Goal: Find specific fact: Find specific page/section

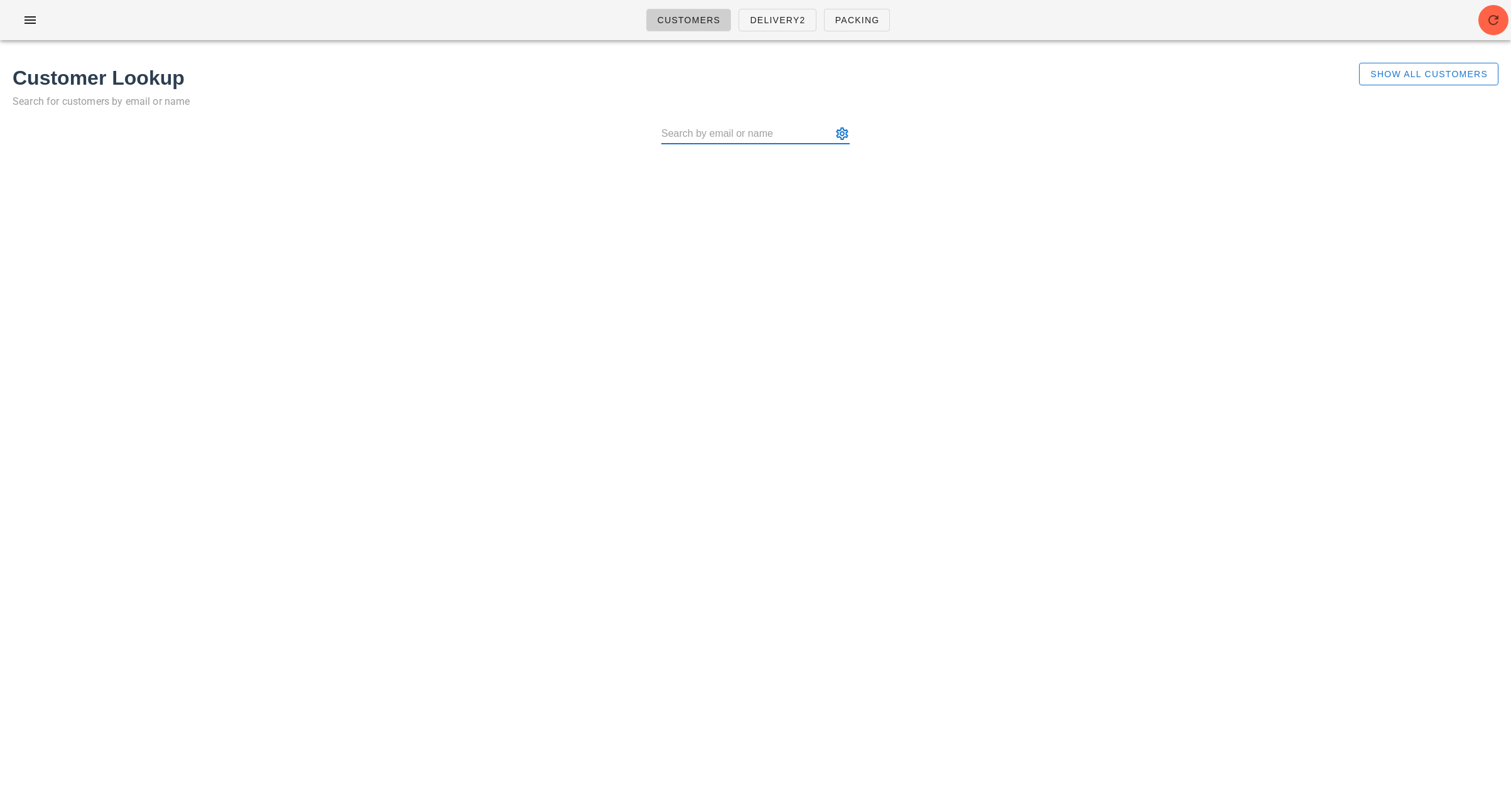
paste input "[PERSON_NAME]"
type input "[PERSON_NAME] ([PERSON_NAME][EMAIL_ADDRESS][DOMAIN_NAME])"
paste input "[PERSON_NAME]"
type input "[PERSON_NAME] ([PERSON_NAME][EMAIL_ADDRESS][DOMAIN_NAME])"
paste input "[PERSON_NAME]"
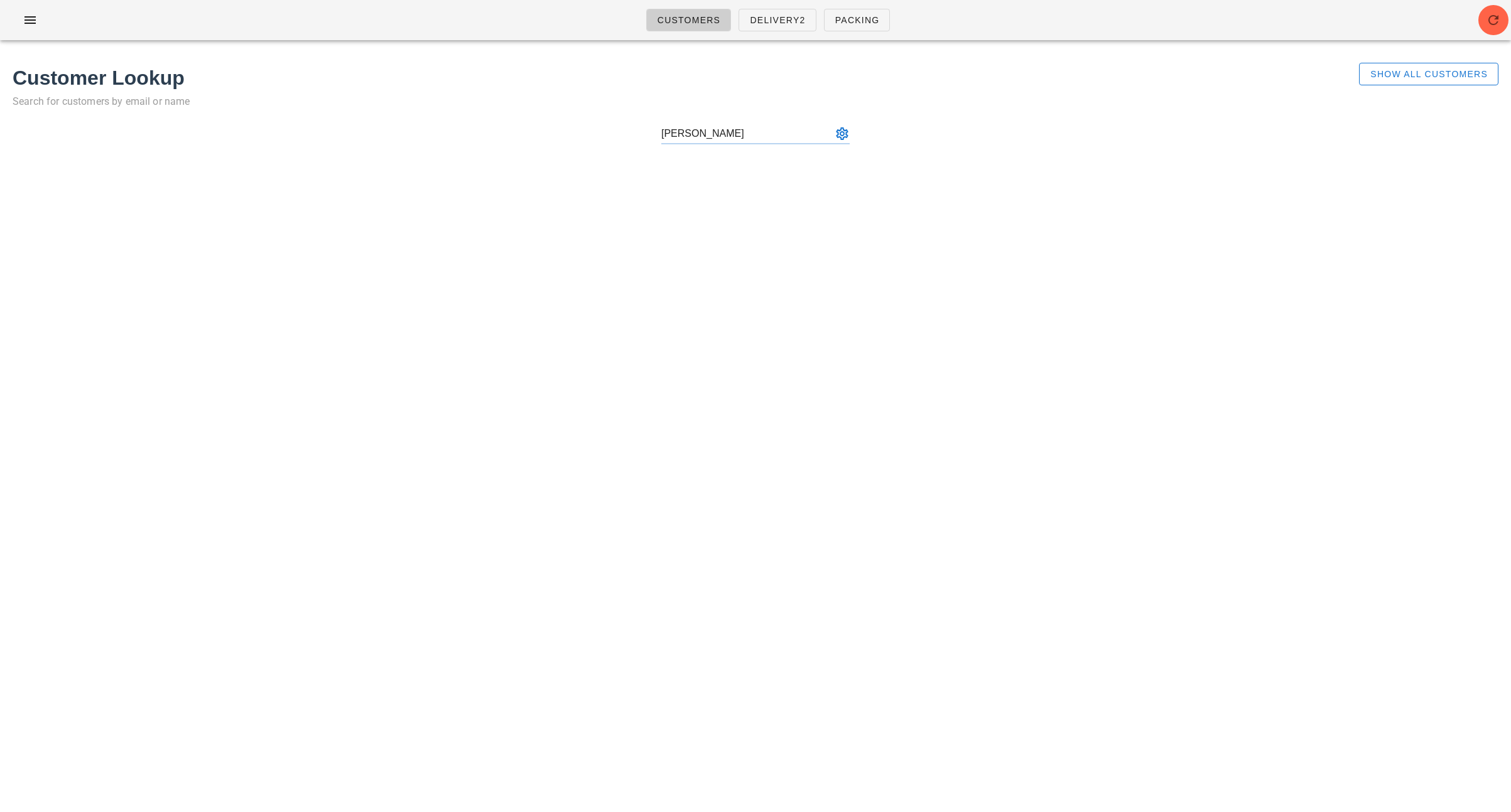
type input "[PERSON_NAME] ([PERSON_NAME][EMAIL_ADDRESS][DOMAIN_NAME])"
click at [777, 124] on div at bounding box center [755, 140] width 1486 height 40
click at [767, 139] on input "text" at bounding box center [747, 134] width 170 height 20
paste input "[PERSON_NAME]"
type input "[PERSON_NAME] ([PERSON_NAME][EMAIL_ADDRESS][DOMAIN_NAME])"
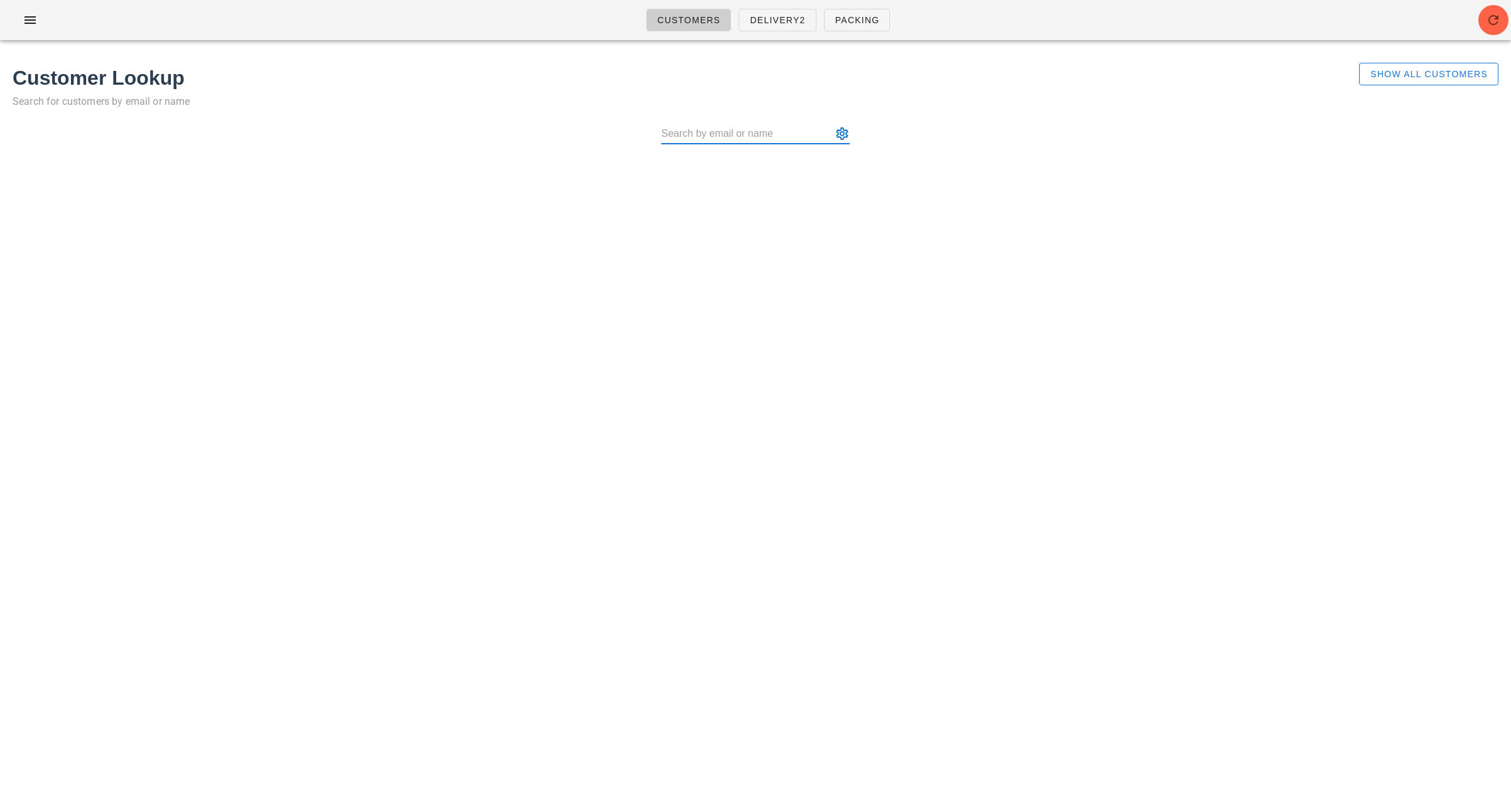
click at [772, 136] on input "text" at bounding box center [747, 134] width 170 height 20
paste input "[PERSON_NAME]"
type input "[PERSON_NAME] ([PERSON_NAME][EMAIL_ADDRESS][DOMAIN_NAME])"
click at [766, 131] on input "text" at bounding box center [747, 134] width 170 height 20
click at [841, 131] on button "appended action" at bounding box center [842, 133] width 15 height 15
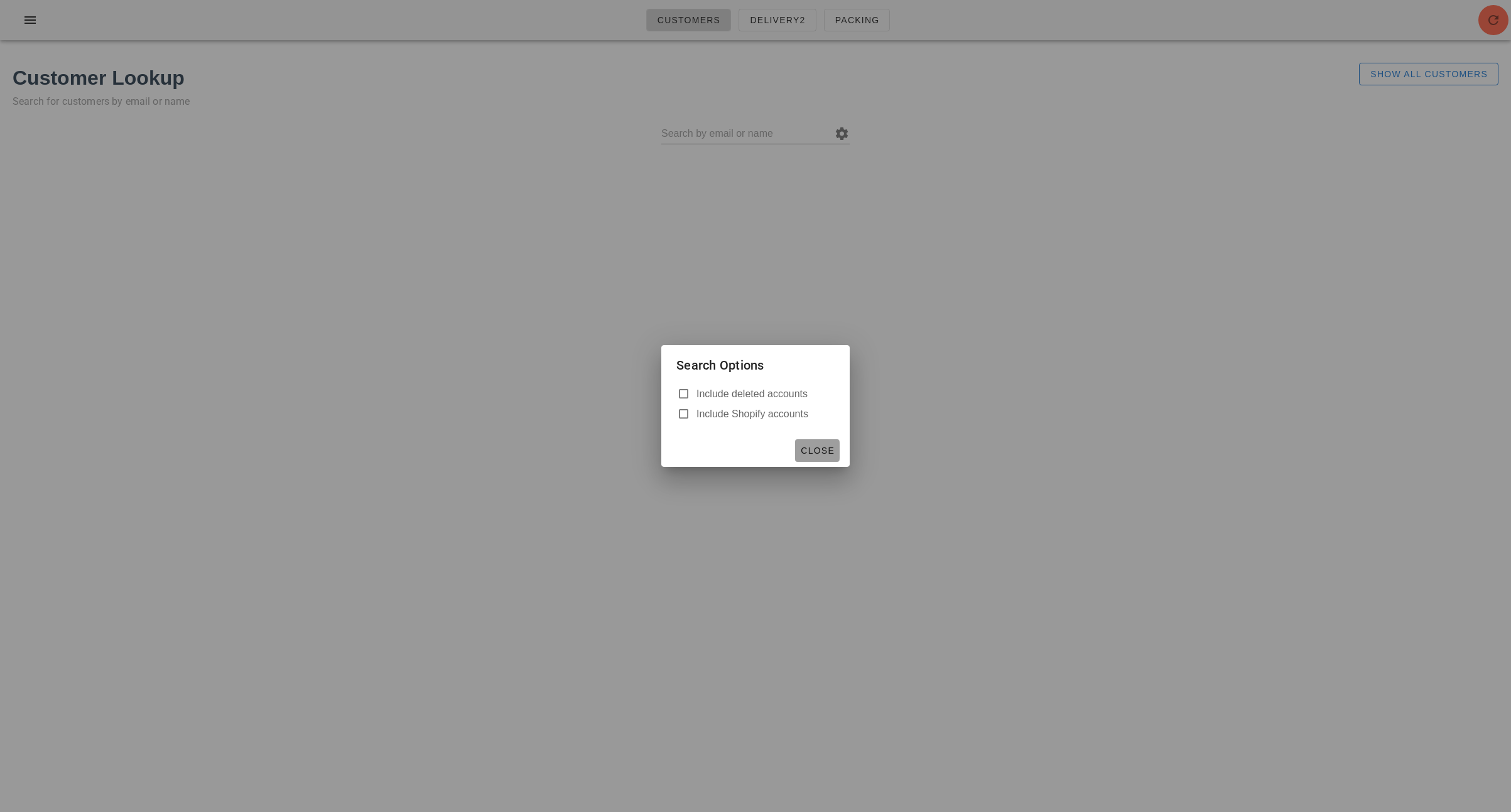
click at [821, 451] on span "Close" at bounding box center [817, 451] width 35 height 10
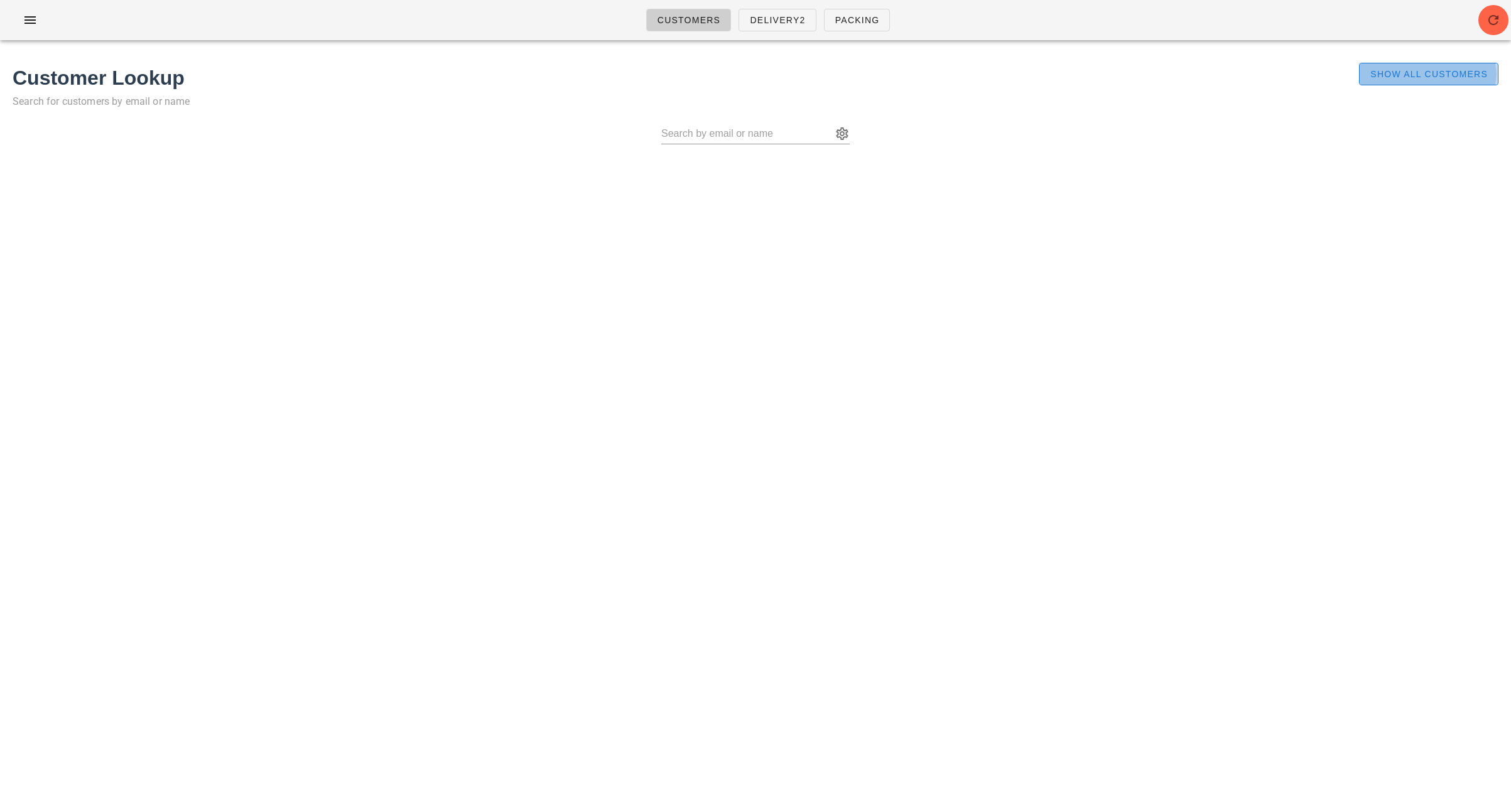
click at [1403, 78] on span "Show All Customers" at bounding box center [1429, 74] width 118 height 10
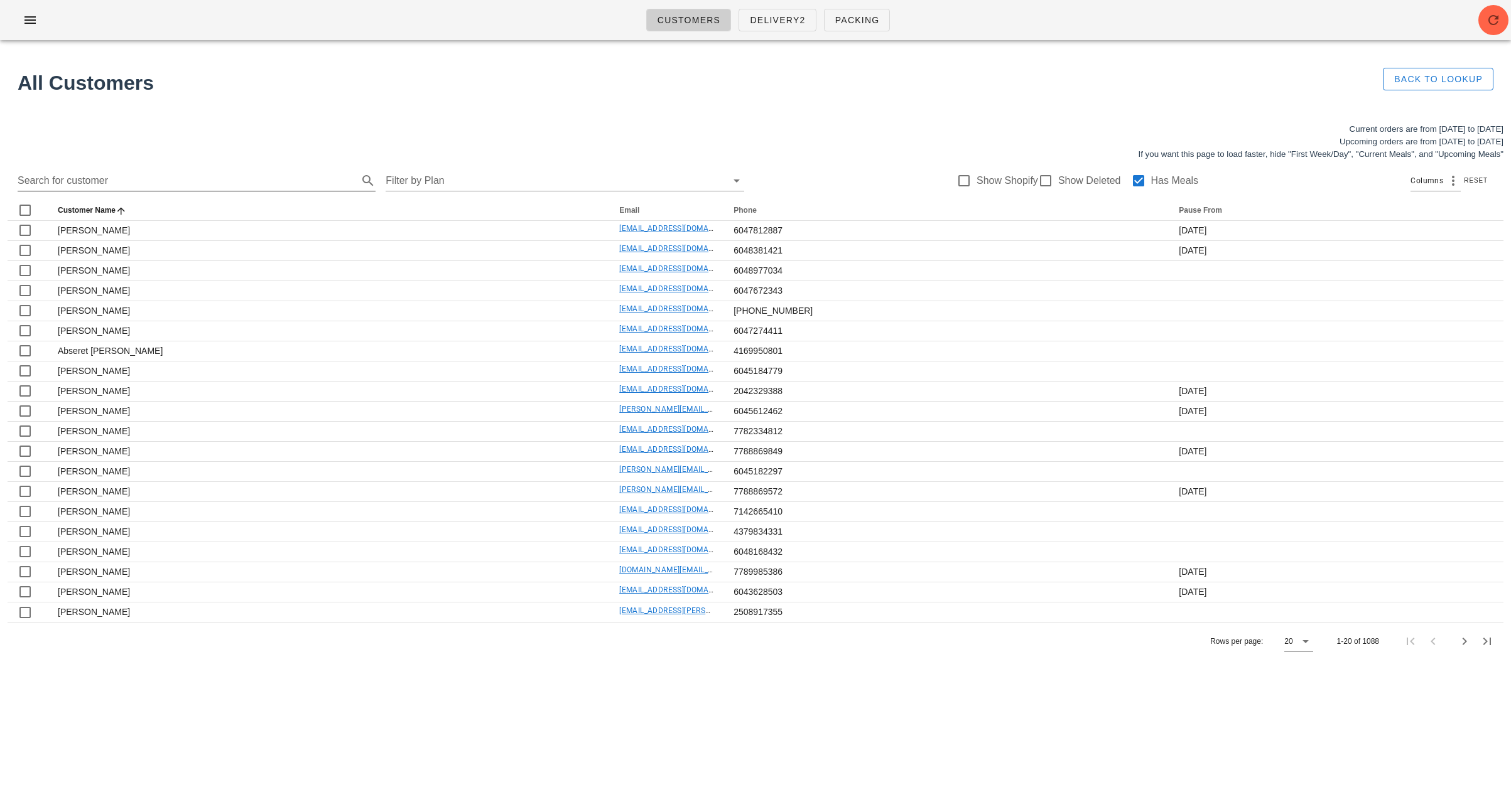
click at [252, 182] on input "Search for customer" at bounding box center [187, 180] width 338 height 20
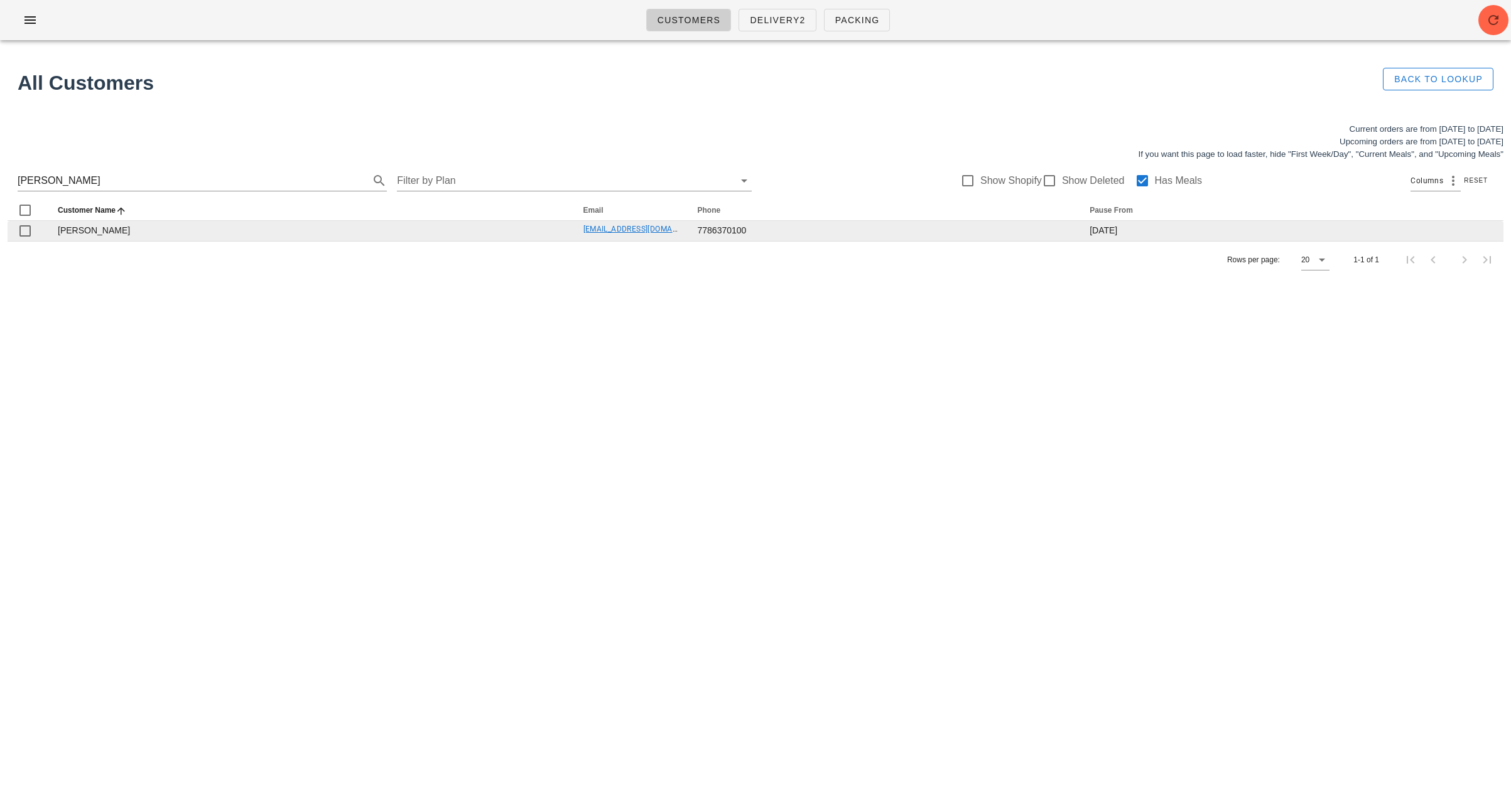
drag, startPoint x: 571, startPoint y: 232, endPoint x: 682, endPoint y: 233, distance: 111.0
click at [682, 233] on tr "Ouirich Bounthavy [EMAIL_ADDRESS][DOMAIN_NAME] 7786370100 [DATE]" at bounding box center [755, 231] width 1496 height 20
copy tr "[EMAIL_ADDRESS][DOMAIN_NAME]"
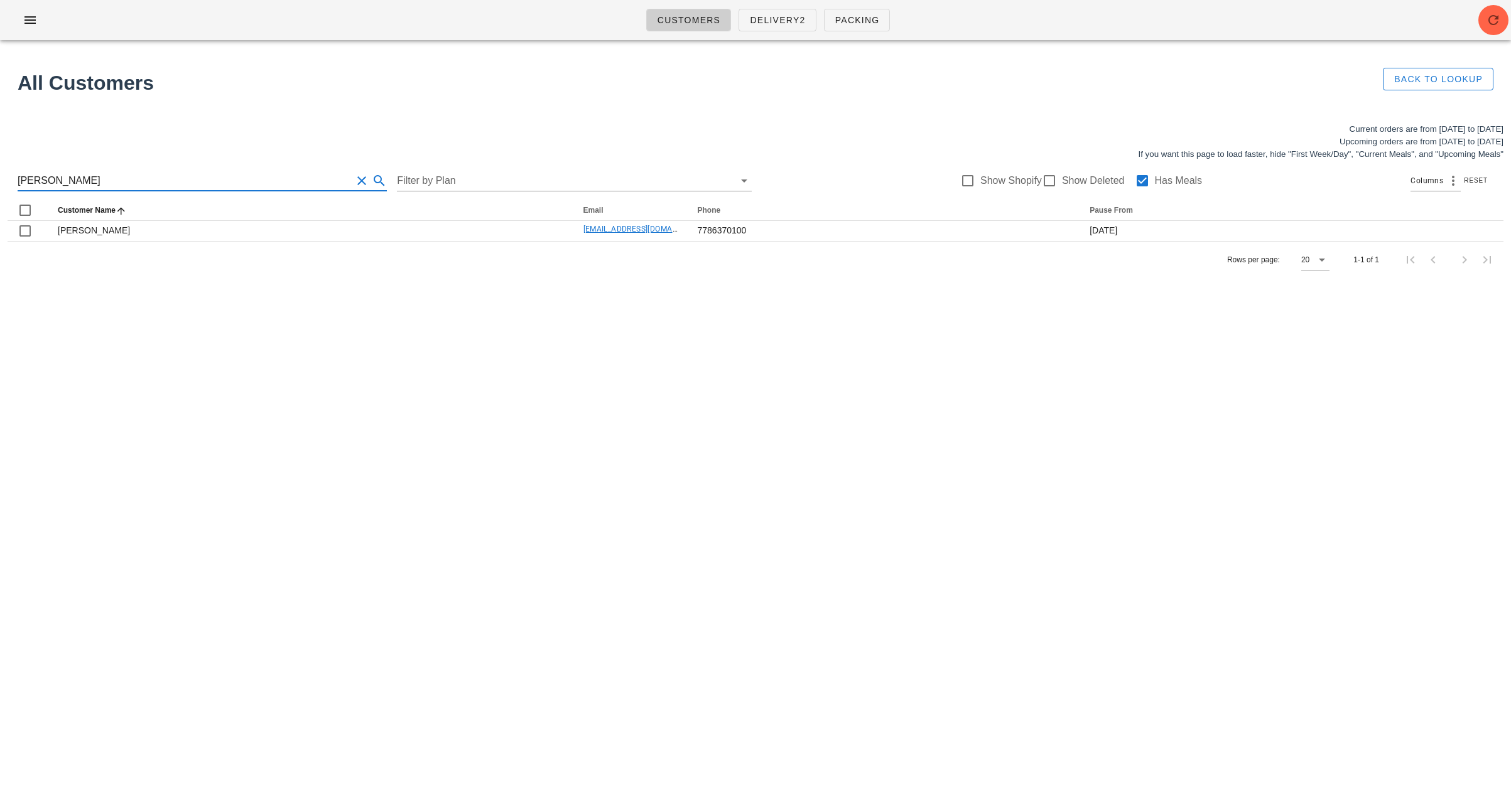
drag, startPoint x: 116, startPoint y: 180, endPoint x: -23, endPoint y: 175, distance: 139.1
click at [0, 175] on html "Customers Delivery2 Packing All Customers Back to Lookup Current orders are fro…" at bounding box center [755, 406] width 1511 height 812
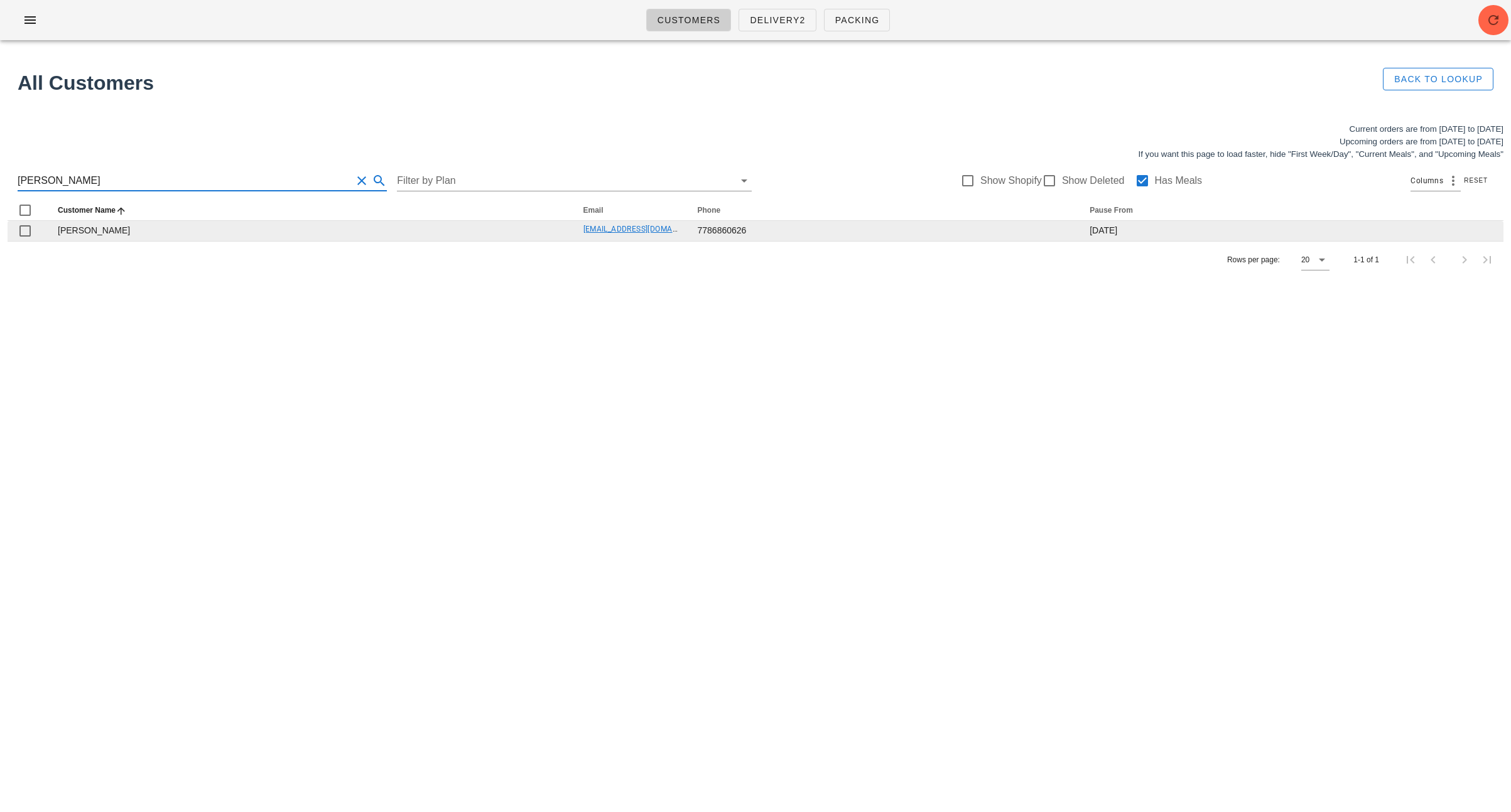
type input "[PERSON_NAME]"
drag, startPoint x: 538, startPoint y: 227, endPoint x: 705, endPoint y: 230, distance: 167.0
click at [707, 230] on tr "[PERSON_NAME] [EMAIL_ADDRESS][DOMAIN_NAME] 7786860626 [DATE]" at bounding box center [755, 231] width 1496 height 20
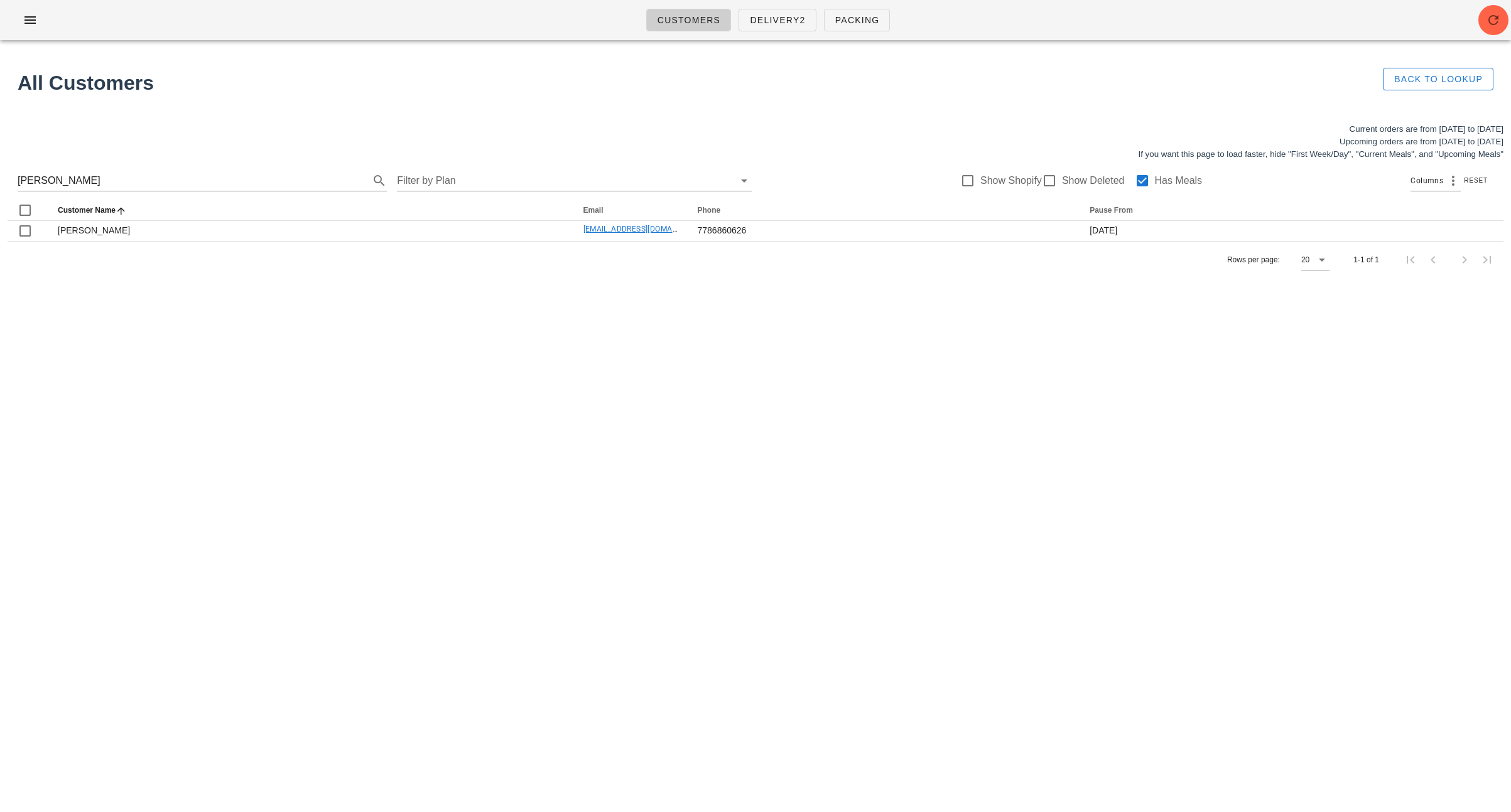
click at [697, 273] on div "Rows per page: 20 1-1 of 1" at bounding box center [755, 259] width 1496 height 37
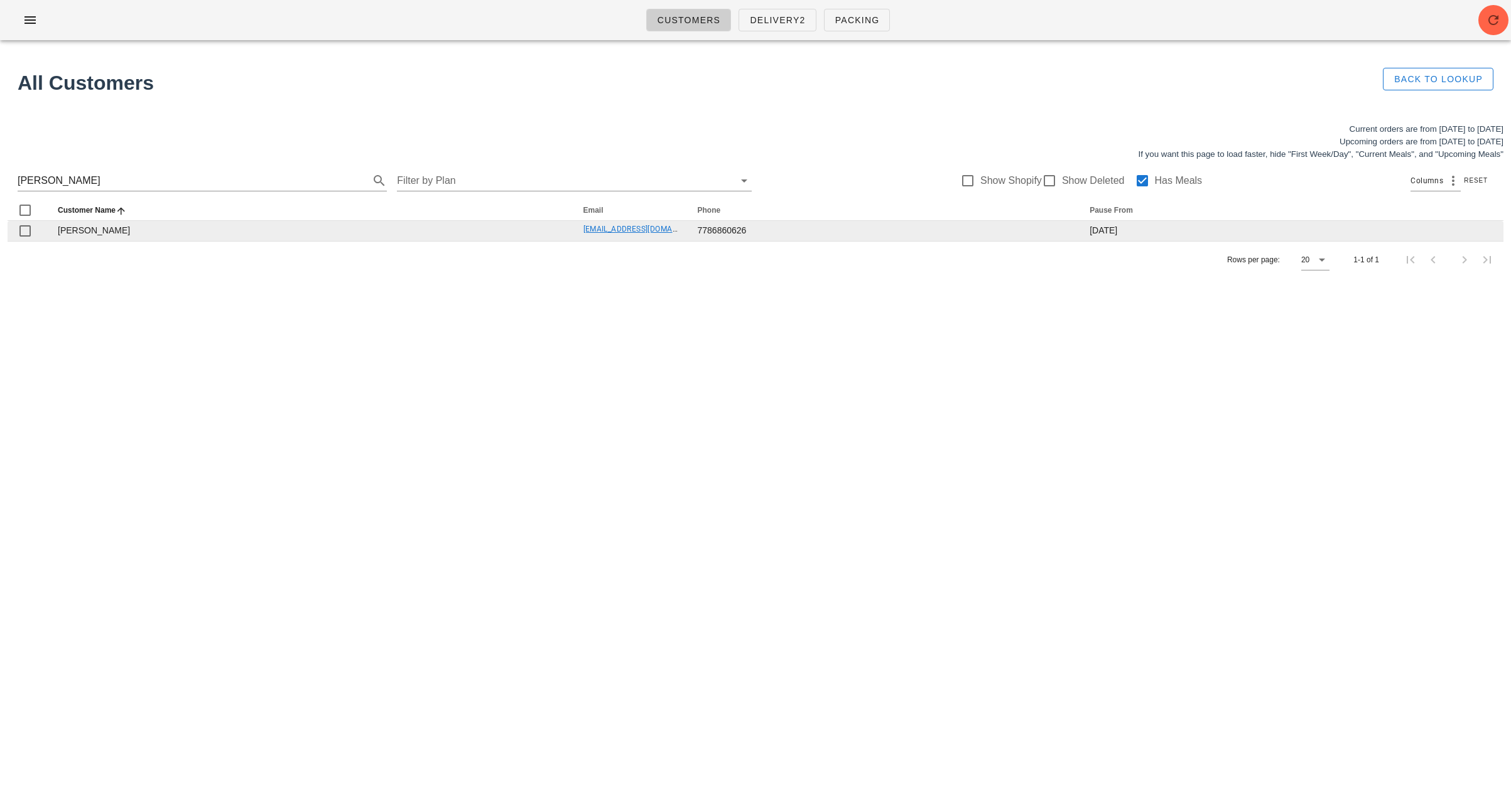
drag, startPoint x: 558, startPoint y: 225, endPoint x: 667, endPoint y: 225, distance: 109.0
click at [667, 225] on tr "[PERSON_NAME] [EMAIL_ADDRESS][DOMAIN_NAME] 7786860626 [DATE]" at bounding box center [755, 231] width 1496 height 20
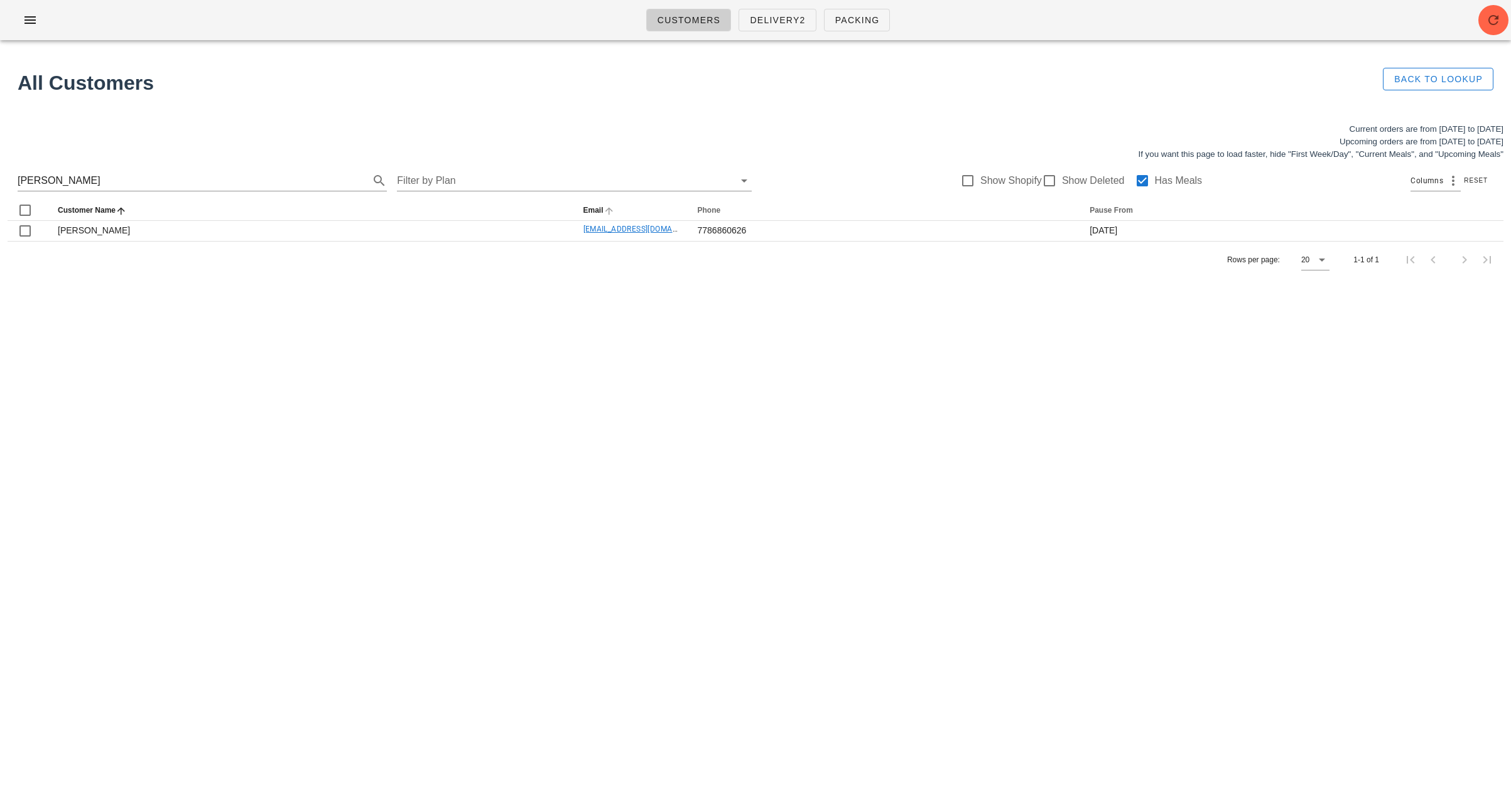
copy tr "[EMAIL_ADDRESS][DOMAIN_NAME]"
